Goal: Task Accomplishment & Management: Complete application form

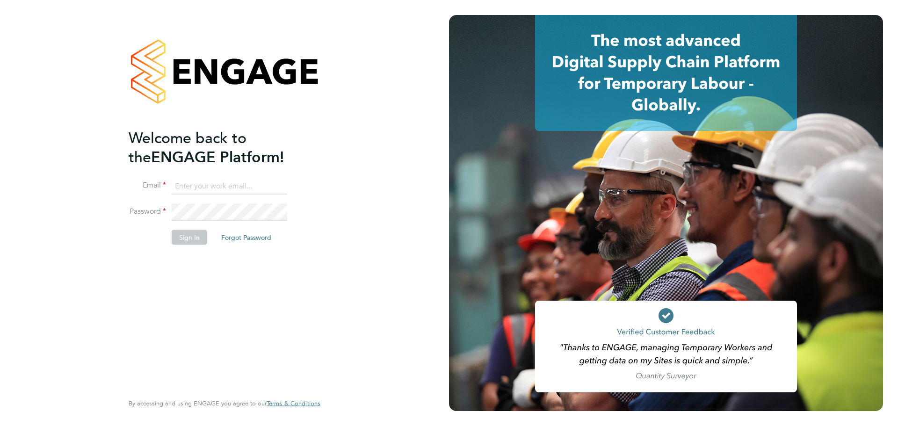
click at [204, 182] on input at bounding box center [229, 186] width 115 height 17
type input "[PERSON_NAME][EMAIL_ADDRESS][PERSON_NAME][DOMAIN_NAME]"
click at [189, 234] on button "Sign In" at bounding box center [190, 237] width 36 height 15
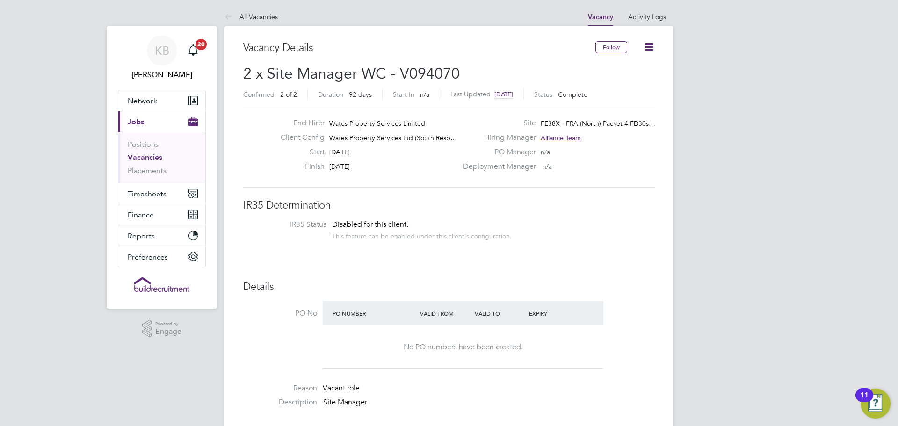
click at [152, 159] on link "Vacancies" at bounding box center [145, 157] width 35 height 9
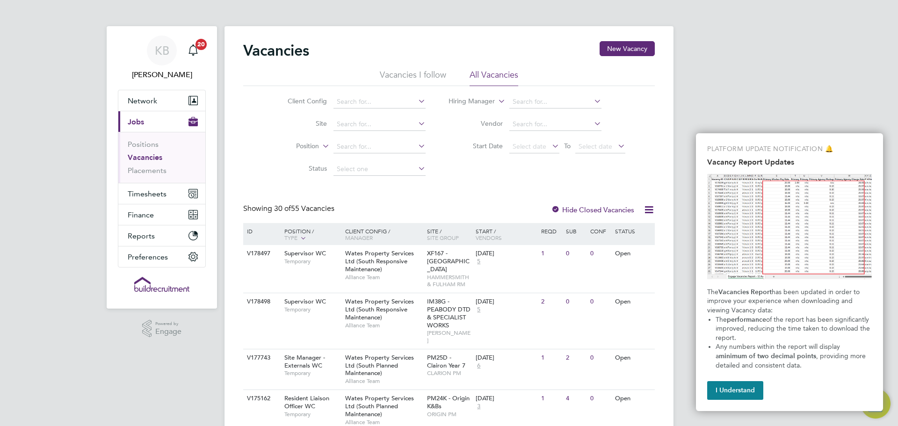
click at [426, 77] on li "Vacancies I follow" at bounding box center [413, 77] width 66 height 17
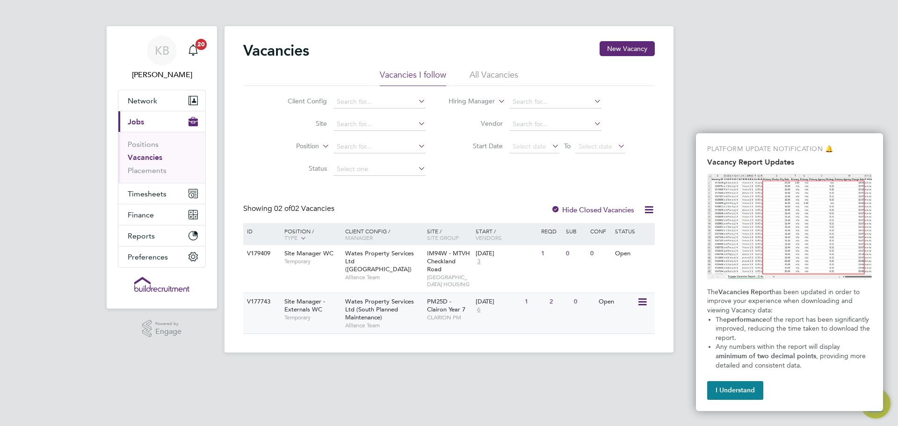
click at [331, 325] on div "Site Manager - Externals WC Temporary" at bounding box center [309, 309] width 65 height 32
click at [308, 321] on span "Temporary" at bounding box center [312, 317] width 56 height 7
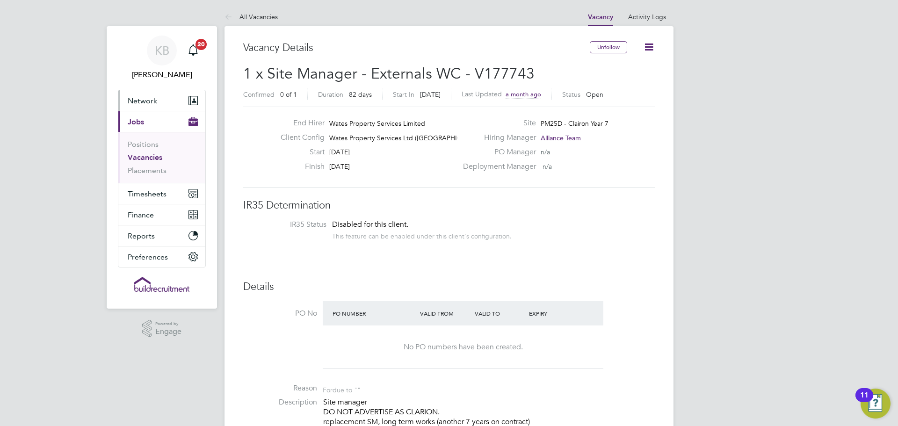
click at [156, 103] on span "Network" at bounding box center [142, 100] width 29 height 9
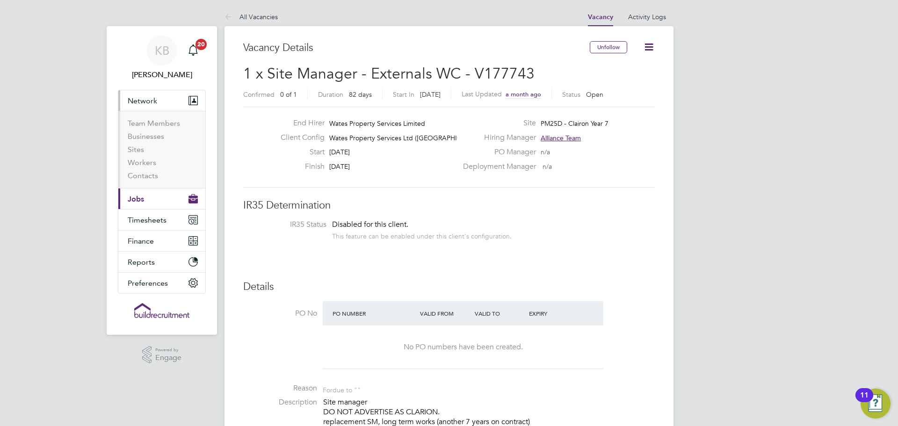
click at [148, 196] on button "Current page: Jobs" at bounding box center [161, 198] width 87 height 21
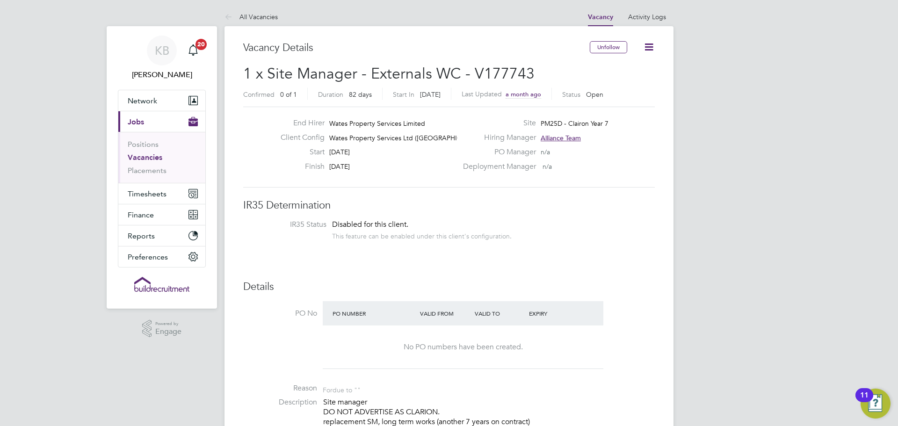
click at [648, 49] on icon at bounding box center [649, 47] width 12 height 12
click at [647, 45] on icon at bounding box center [649, 47] width 12 height 12
click at [621, 100] on li "Followers" at bounding box center [626, 100] width 54 height 13
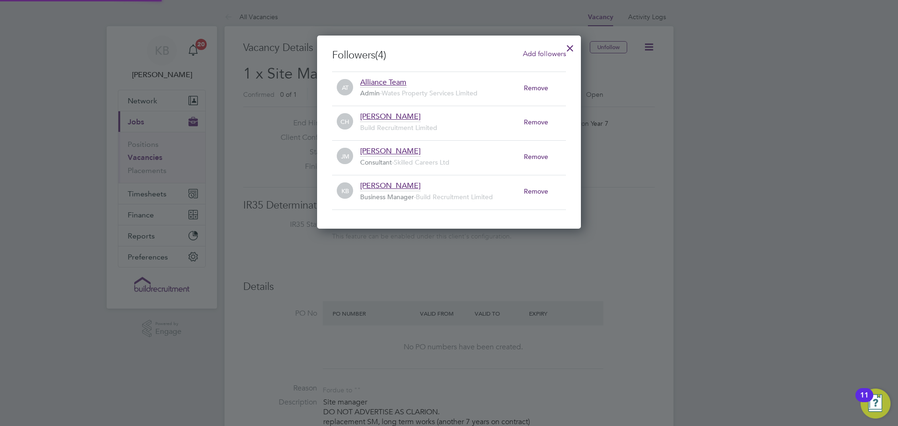
scroll to position [5, 5]
click at [768, 121] on div at bounding box center [449, 213] width 898 height 426
click at [574, 49] on div at bounding box center [570, 45] width 17 height 17
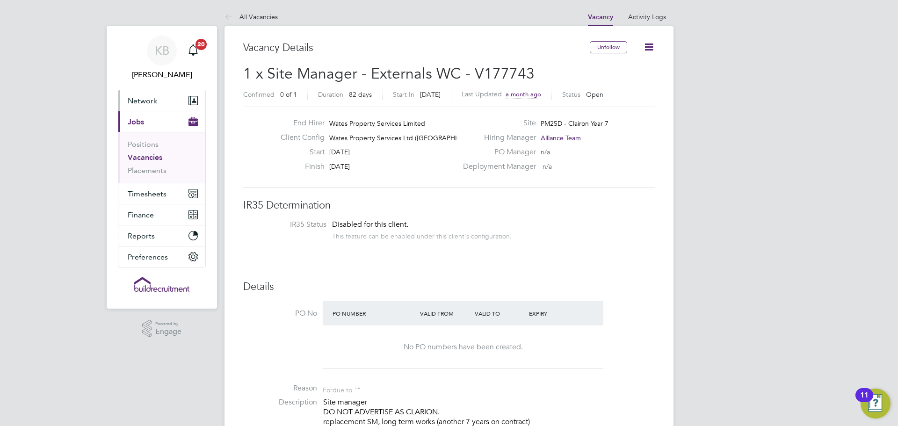
click at [145, 102] on span "Network" at bounding box center [142, 100] width 29 height 9
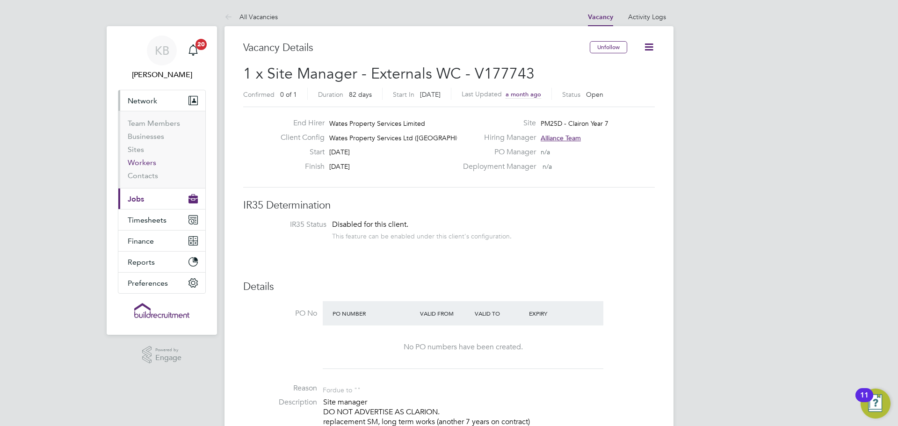
click at [139, 166] on link "Workers" at bounding box center [142, 162] width 29 height 9
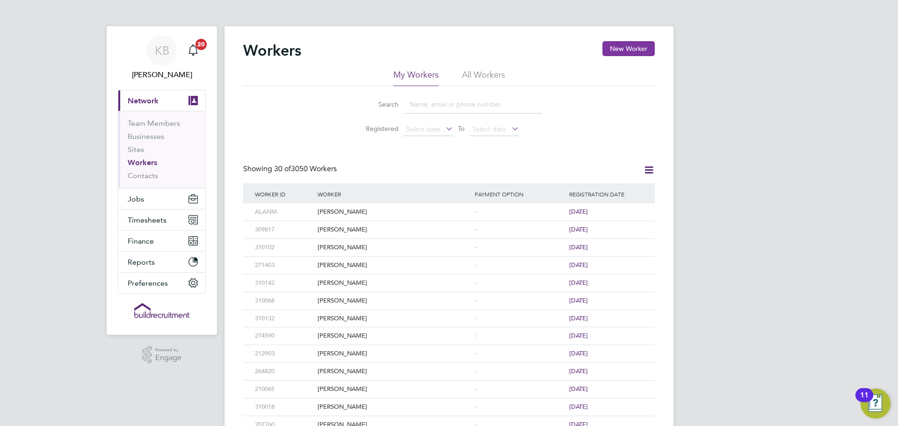
click at [616, 46] on button "New Worker" at bounding box center [628, 48] width 52 height 15
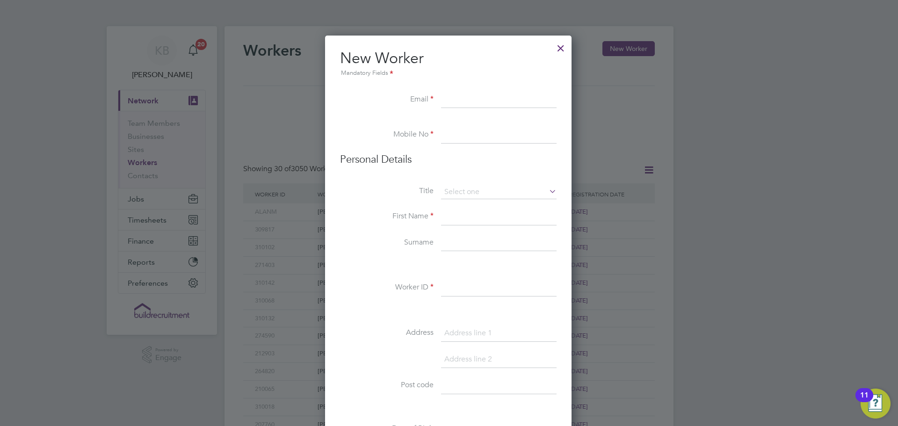
paste input "Terence Silcott <terencesilcott@hotmail.com>"
type input "terencesilcott@hotmail.com"
click at [469, 136] on input at bounding box center [498, 135] width 115 height 17
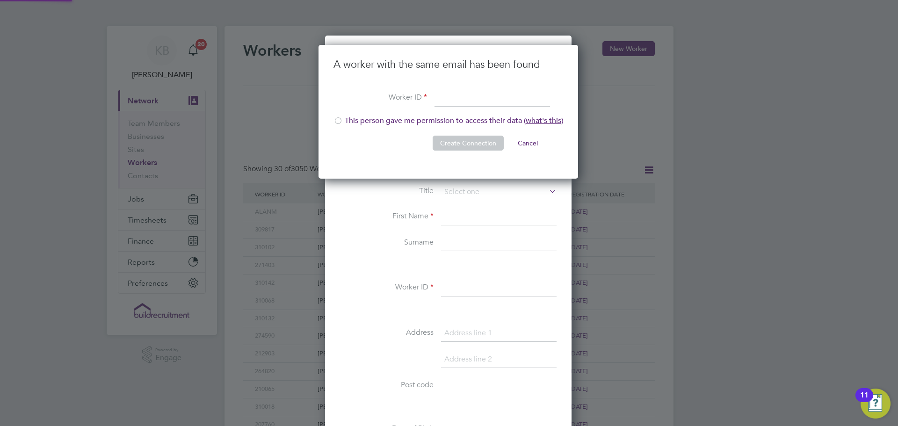
scroll to position [134, 261]
click at [338, 121] on div at bounding box center [337, 121] width 9 height 9
click at [450, 99] on input at bounding box center [491, 98] width 115 height 17
type input "32594"
click at [467, 143] on button "Create Connection" at bounding box center [468, 143] width 71 height 15
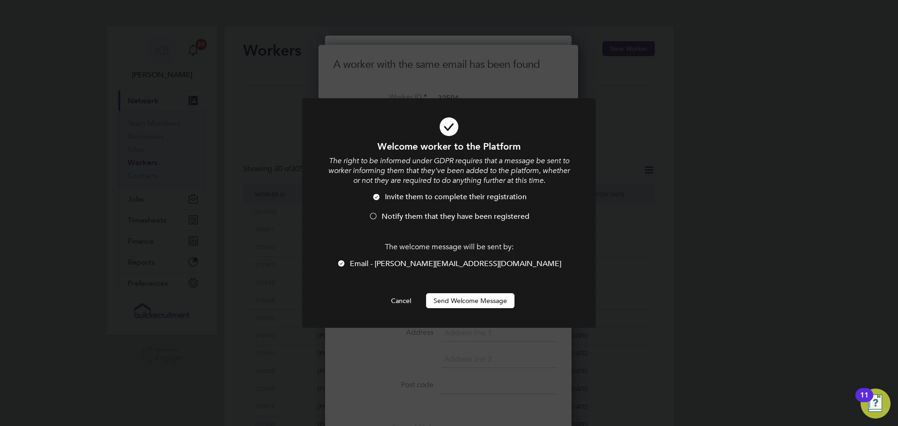
click at [472, 303] on button "Send Welcome Message" at bounding box center [470, 300] width 88 height 15
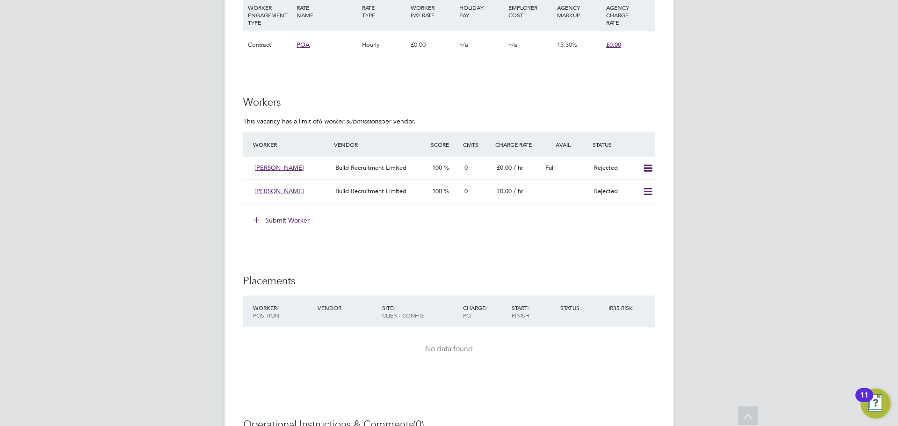
scroll to position [701, 0]
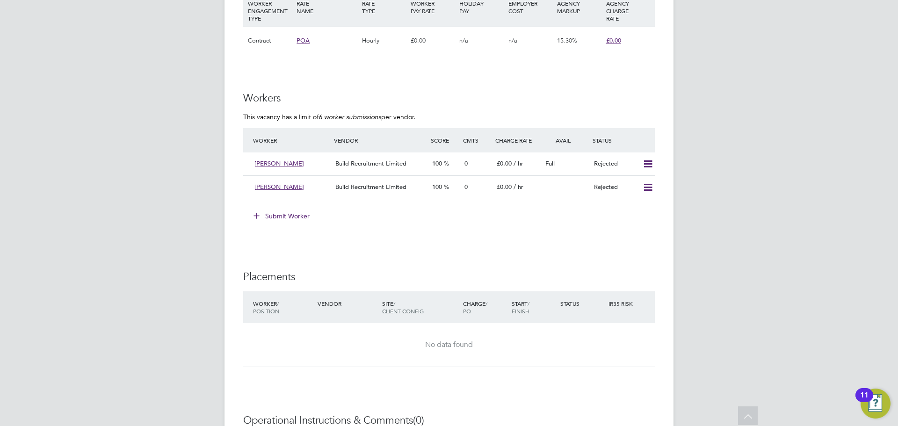
click at [277, 219] on button "Submit Worker" at bounding box center [282, 216] width 70 height 15
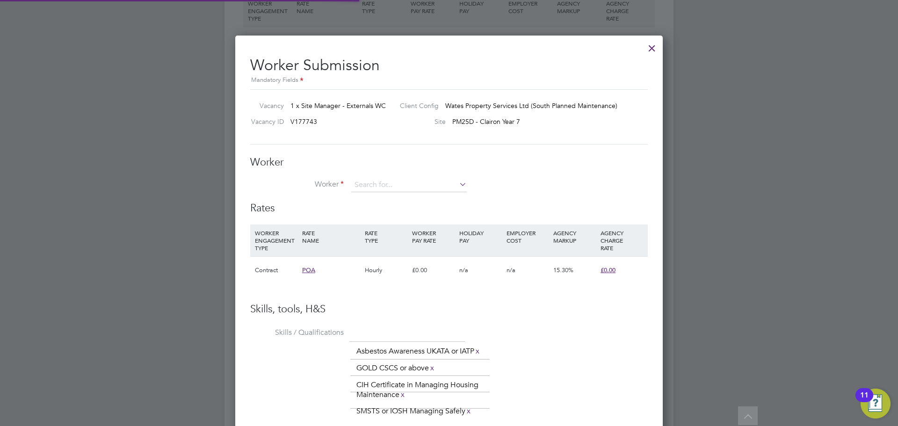
scroll to position [636, 428]
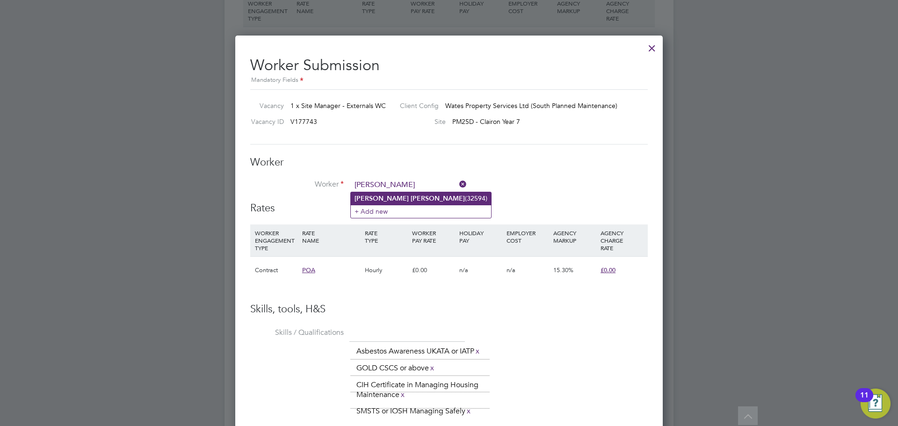
click at [402, 198] on li "Terence Silcott (32594)" at bounding box center [421, 198] width 140 height 13
type input "Terence Silcott (32594)"
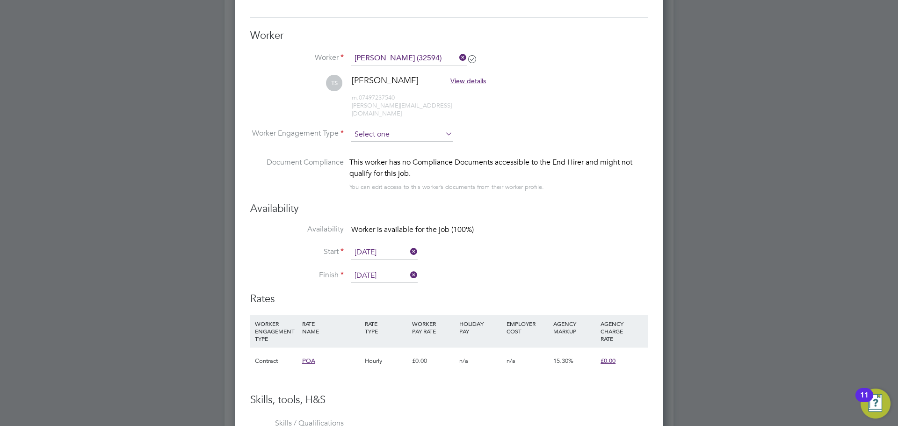
click at [415, 128] on input at bounding box center [401, 135] width 101 height 14
click at [405, 137] on li "Contract" at bounding box center [402, 139] width 102 height 12
type input "Contract"
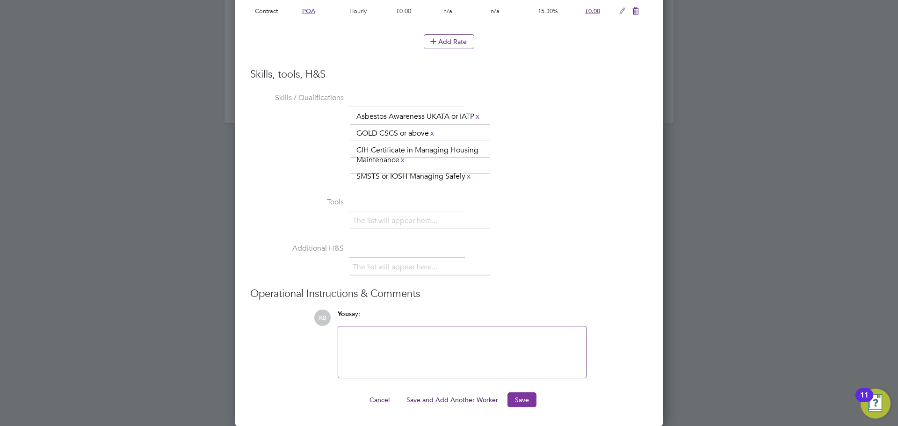
click at [524, 402] on button "Save" at bounding box center [521, 399] width 29 height 15
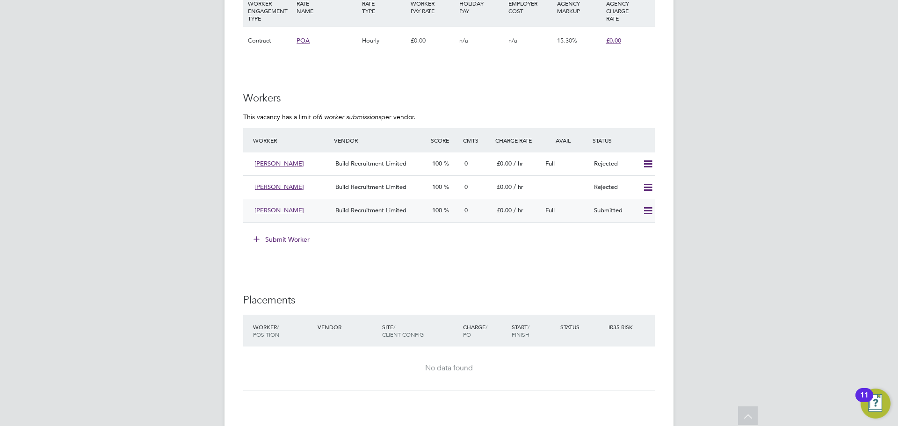
click at [378, 209] on span "Build Recruitment Limited" at bounding box center [370, 210] width 71 height 8
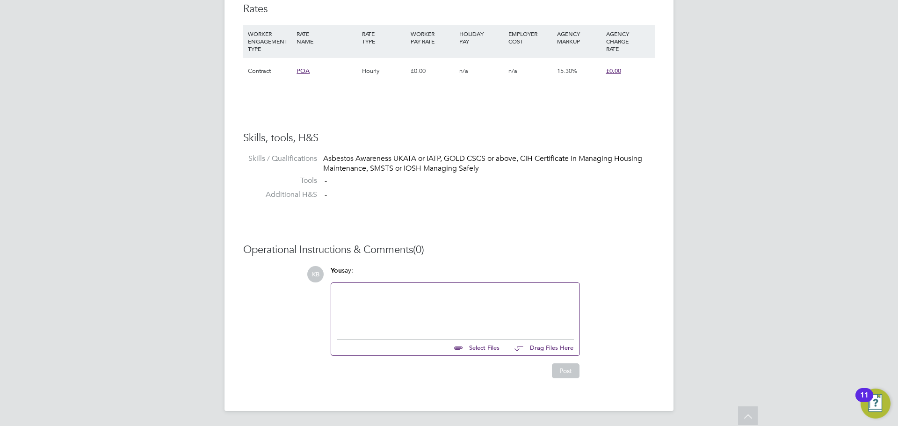
scroll to position [649, 0]
click at [348, 296] on div at bounding box center [455, 309] width 237 height 40
paste div
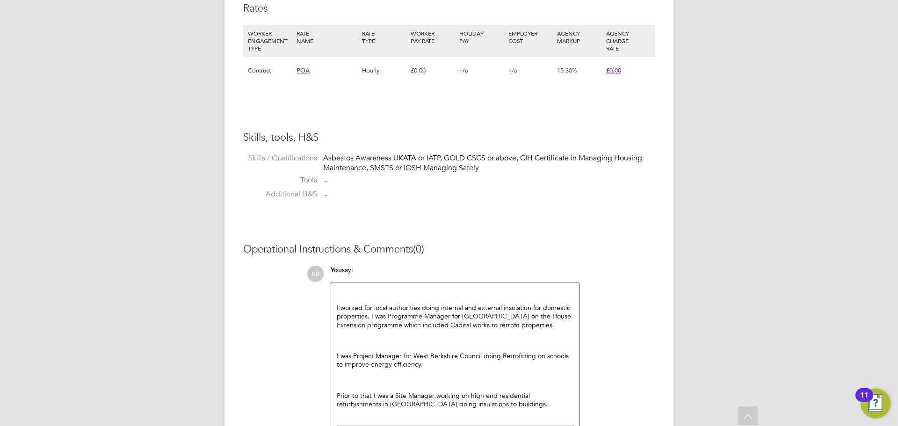
click at [349, 292] on p at bounding box center [455, 292] width 237 height 8
click at [433, 293] on p "Notes from Terence about EWI 7 IWI" at bounding box center [455, 292] width 237 height 8
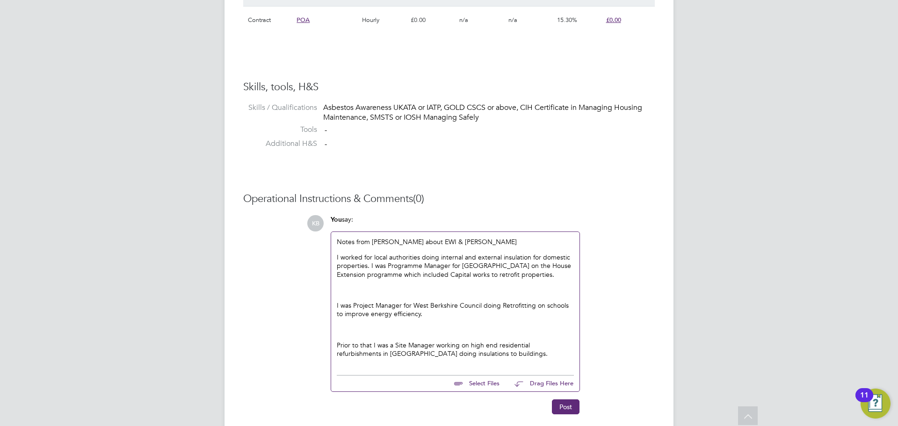
scroll to position [736, 0]
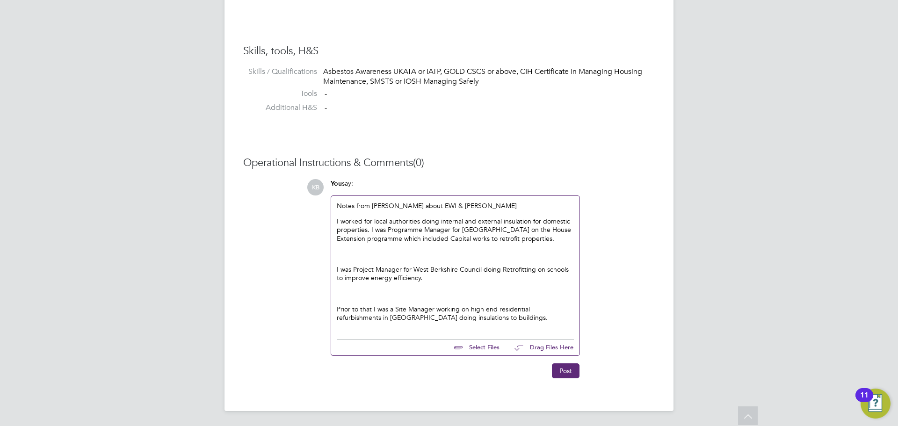
click at [483, 348] on input "file" at bounding box center [503, 345] width 140 height 13
type input "C:\fakepath\Terence Silcott Build Rec CV.docx"
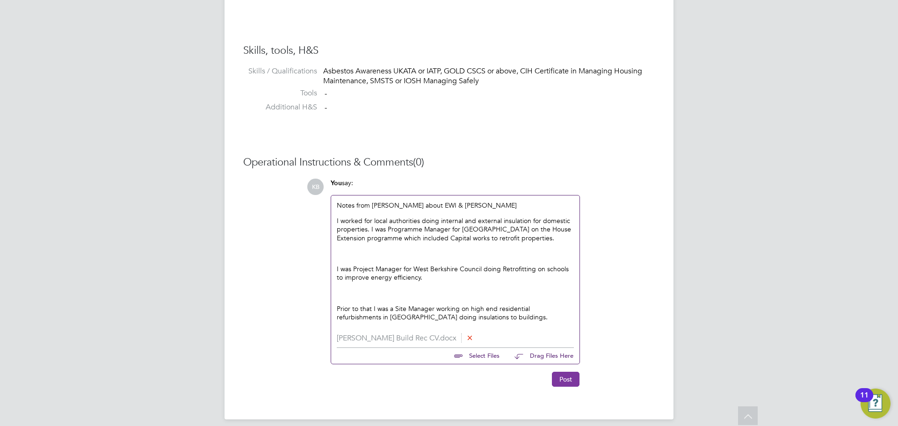
click at [562, 381] on button "Post" at bounding box center [566, 379] width 28 height 15
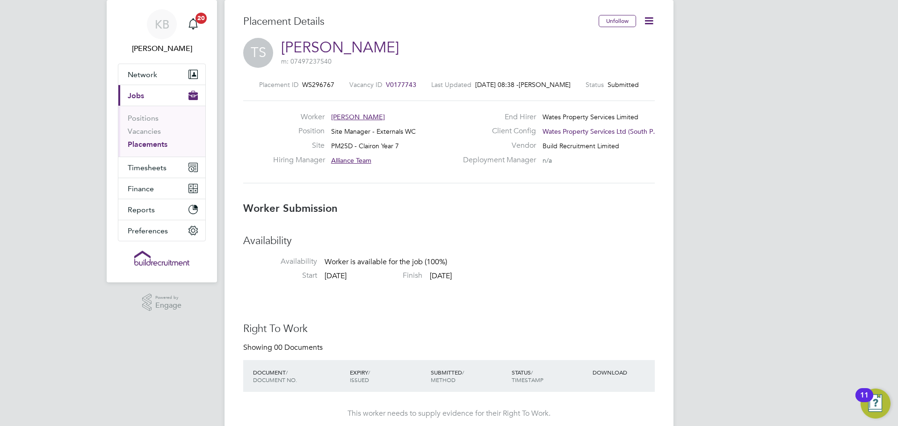
scroll to position [6, 0]
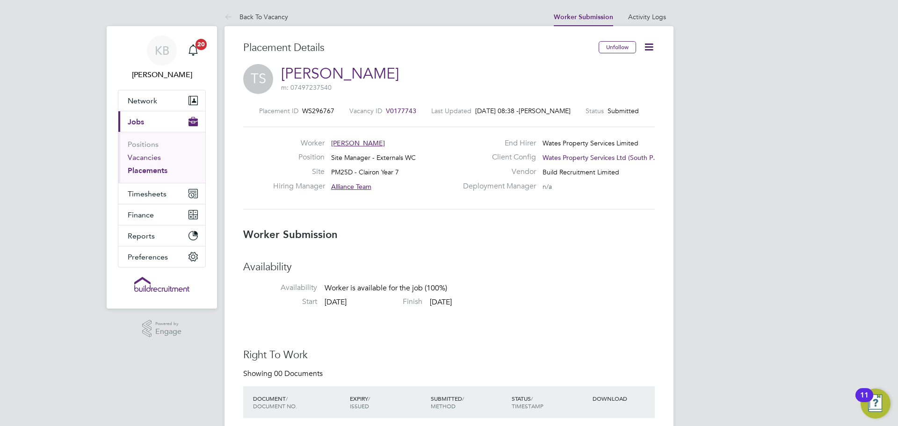
click at [153, 159] on link "Vacancies" at bounding box center [144, 157] width 33 height 9
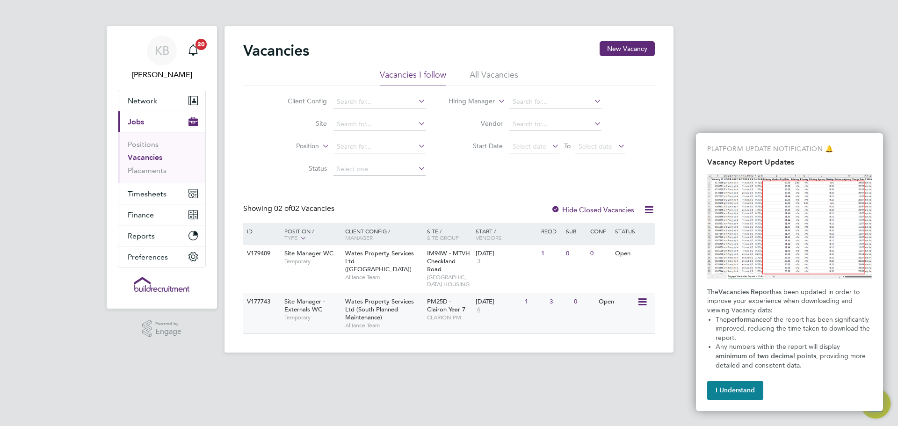
click at [404, 325] on div "Wates Property Services Ltd (South Planned Maintenance) Alliance Team" at bounding box center [384, 313] width 82 height 40
drag, startPoint x: 267, startPoint y: 315, endPoint x: 261, endPoint y: 317, distance: 6.2
click at [260, 310] on div "V177743" at bounding box center [261, 301] width 33 height 17
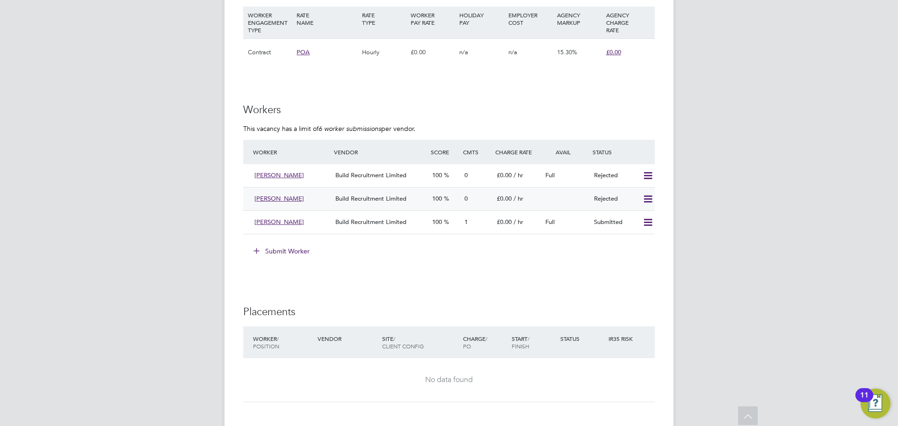
scroll to position [701, 0]
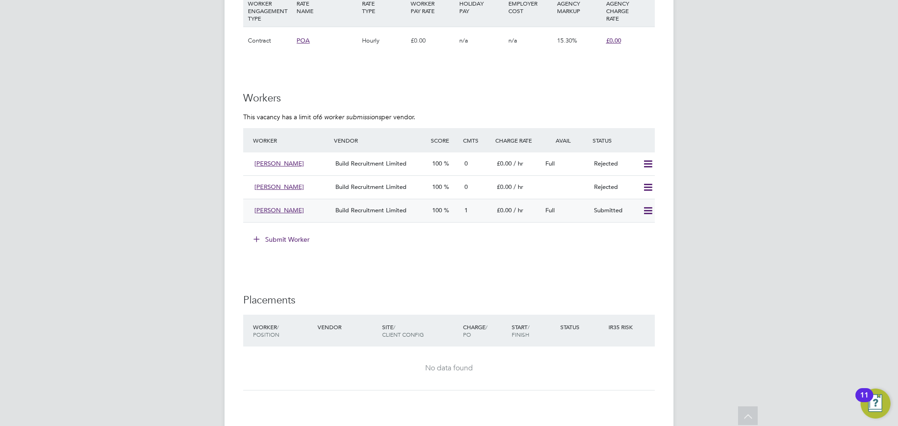
click at [380, 209] on span "Build Recruitment Limited" at bounding box center [370, 210] width 71 height 8
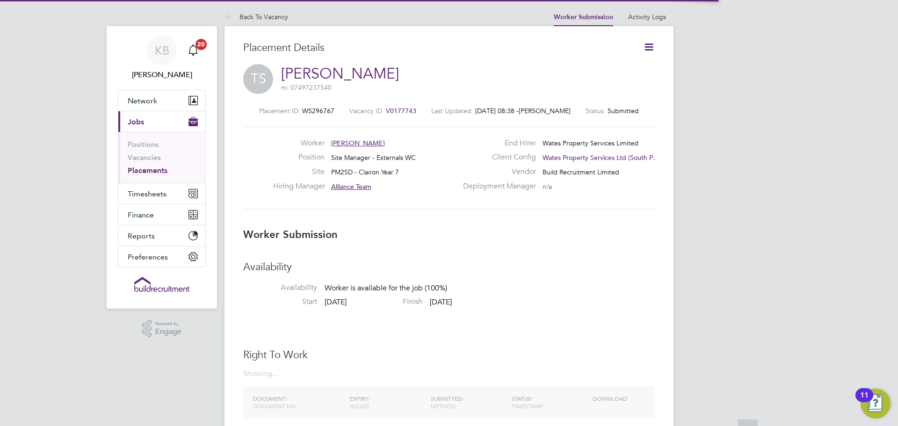
scroll to position [5, 5]
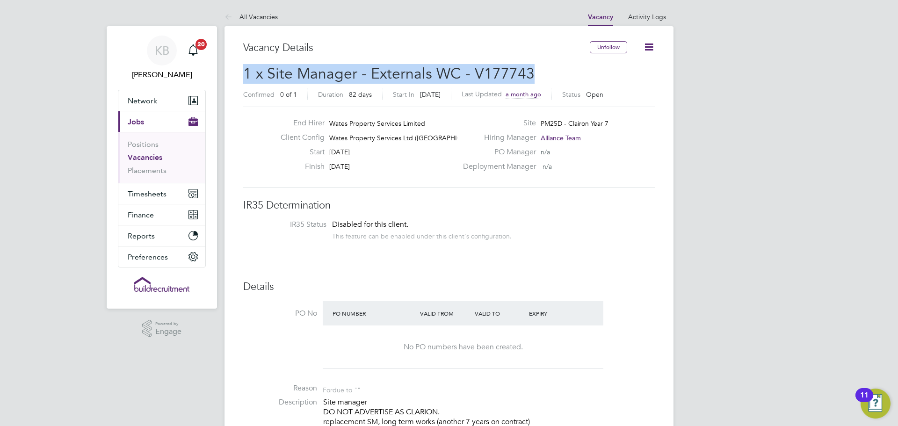
drag, startPoint x: 552, startPoint y: 70, endPoint x: 237, endPoint y: 75, distance: 315.2
copy span "1 x Site Manager - Externals WC - V177743"
